Goal: Navigation & Orientation: Find specific page/section

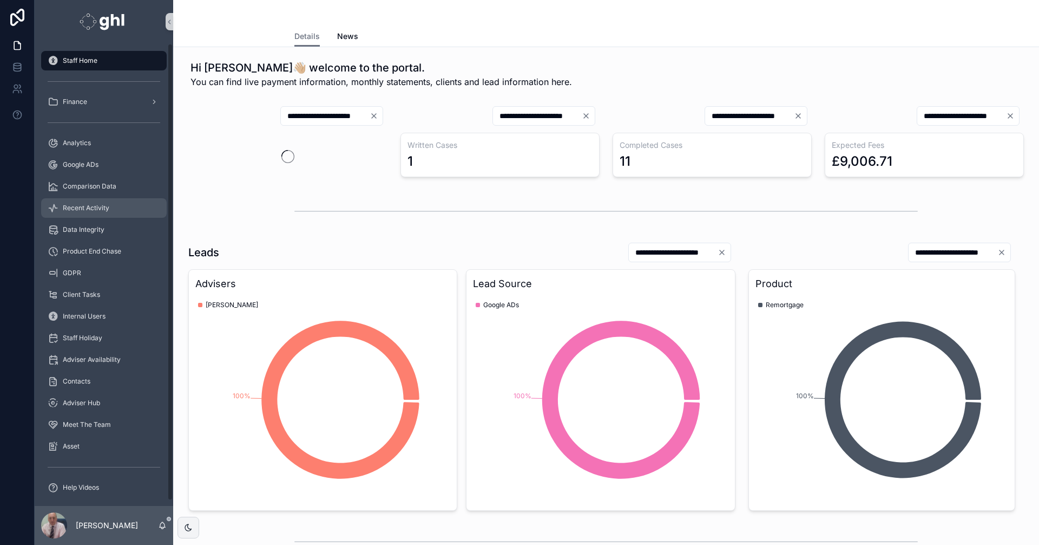
drag, startPoint x: 94, startPoint y: 205, endPoint x: 120, endPoint y: 210, distance: 26.5
click at [94, 205] on span "Recent Activity" at bounding box center [86, 208] width 47 height 9
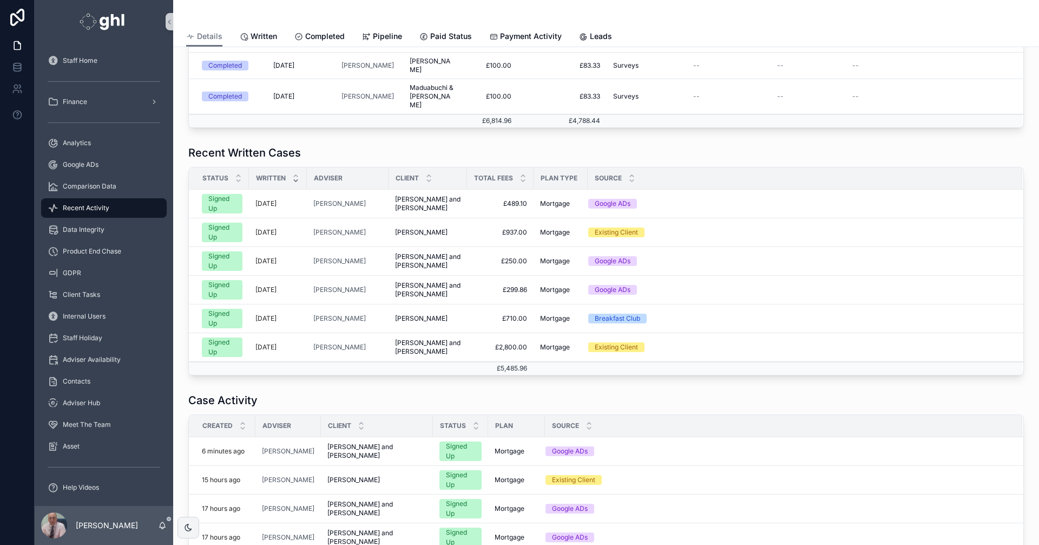
scroll to position [156, 0]
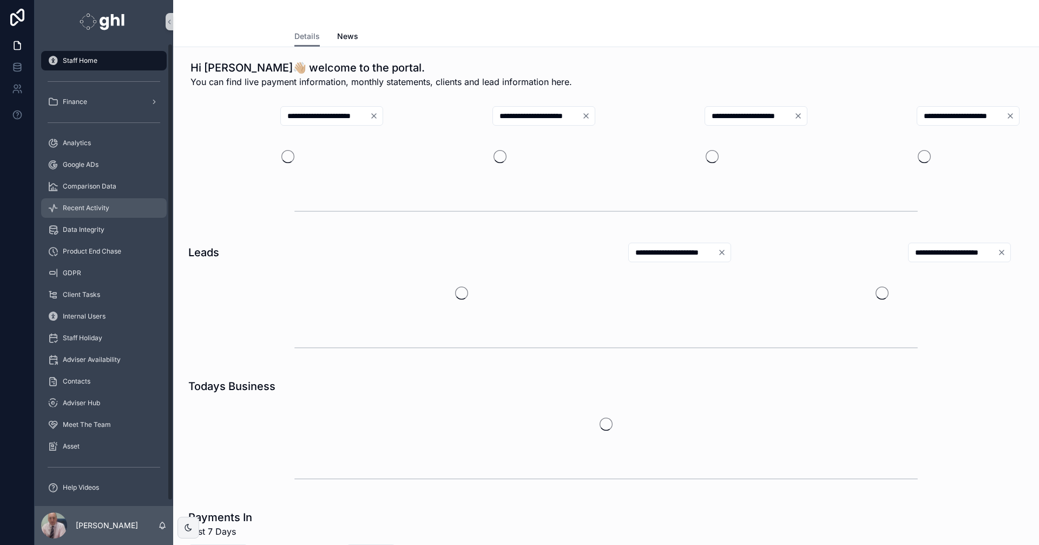
click at [89, 207] on span "Recent Activity" at bounding box center [86, 208] width 47 height 9
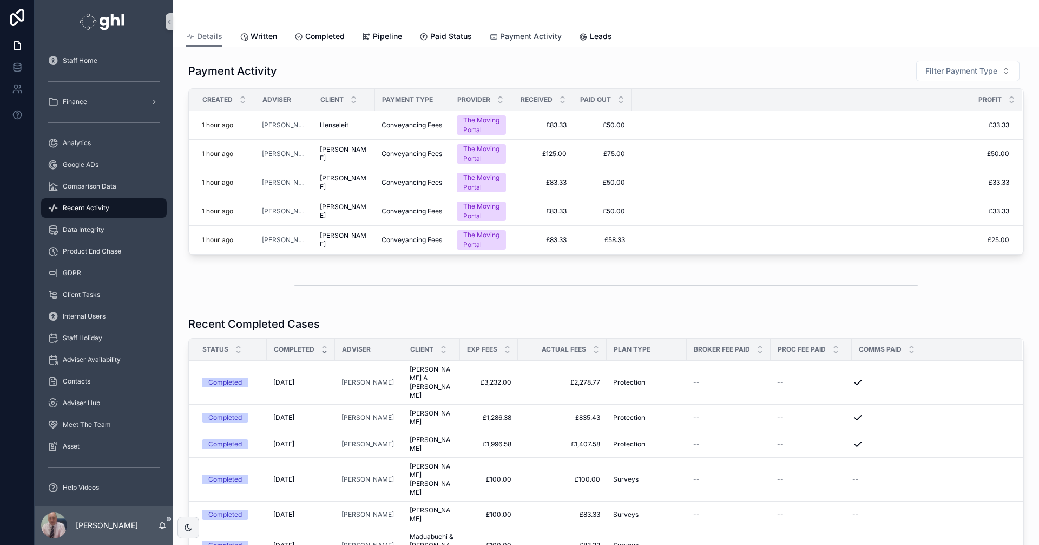
click at [540, 34] on span "Payment Activity" at bounding box center [531, 36] width 62 height 11
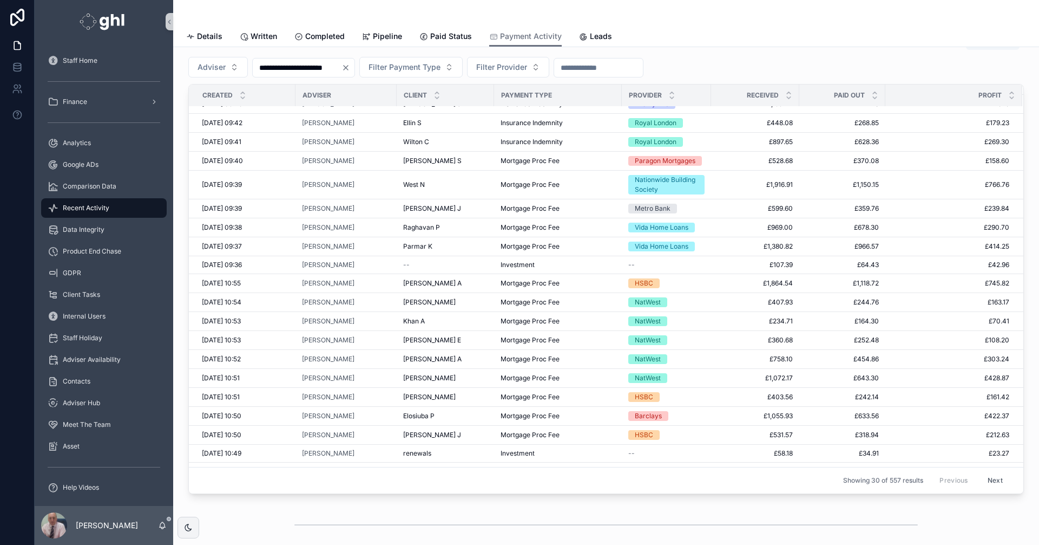
scroll to position [236, 0]
